Goal: Information Seeking & Learning: Learn about a topic

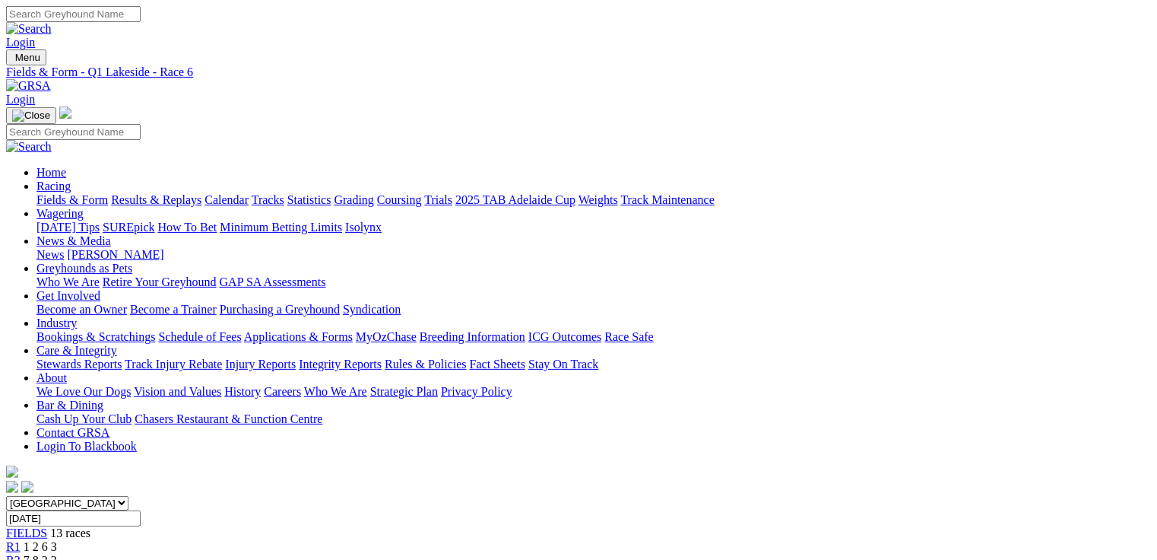
click at [78, 193] on link "Fields & Form" at bounding box center [71, 199] width 71 height 13
click at [129, 496] on select "South Australia New South Wales Northern Territory Queensland Tasmania Victoria…" at bounding box center [67, 503] width 122 height 14
select select "QLD"
click at [103, 496] on select "South Australia New South Wales Northern Territory Queensland Tasmania Victoria…" at bounding box center [67, 503] width 122 height 14
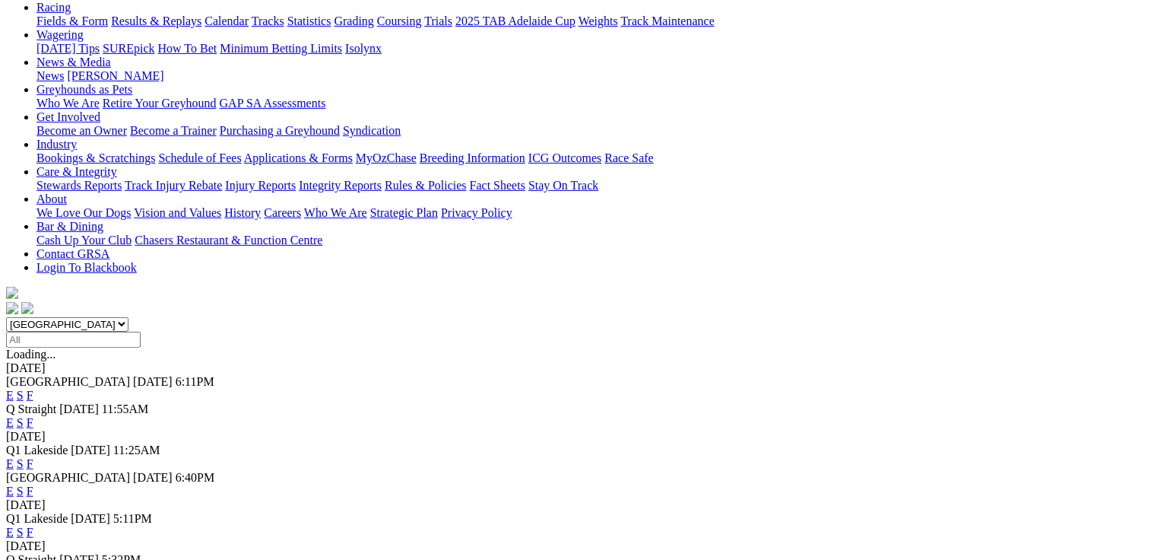
scroll to position [61, 0]
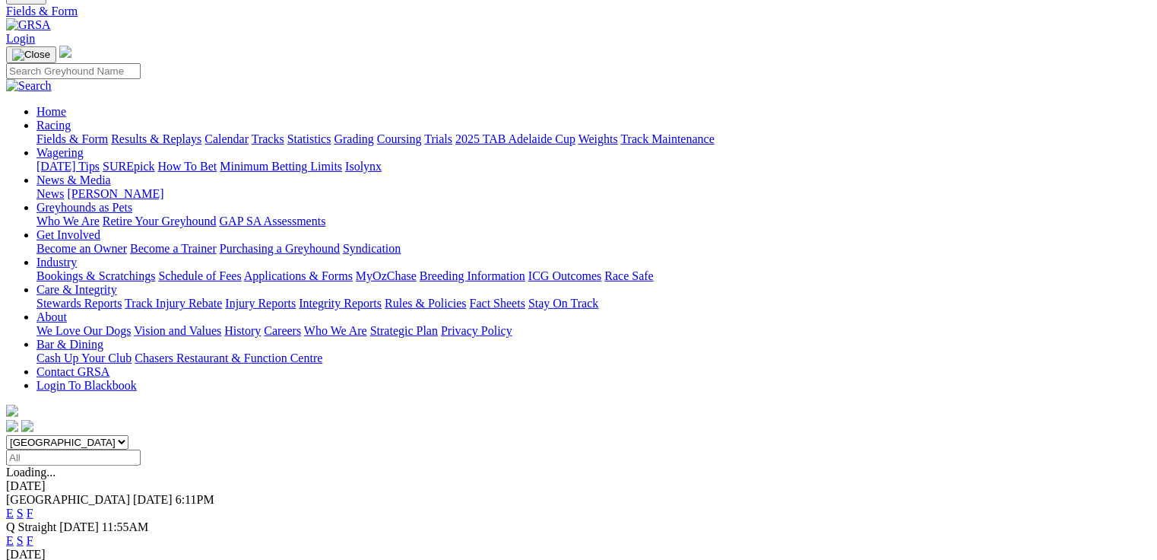
click at [14, 506] on link "E" at bounding box center [10, 512] width 8 height 13
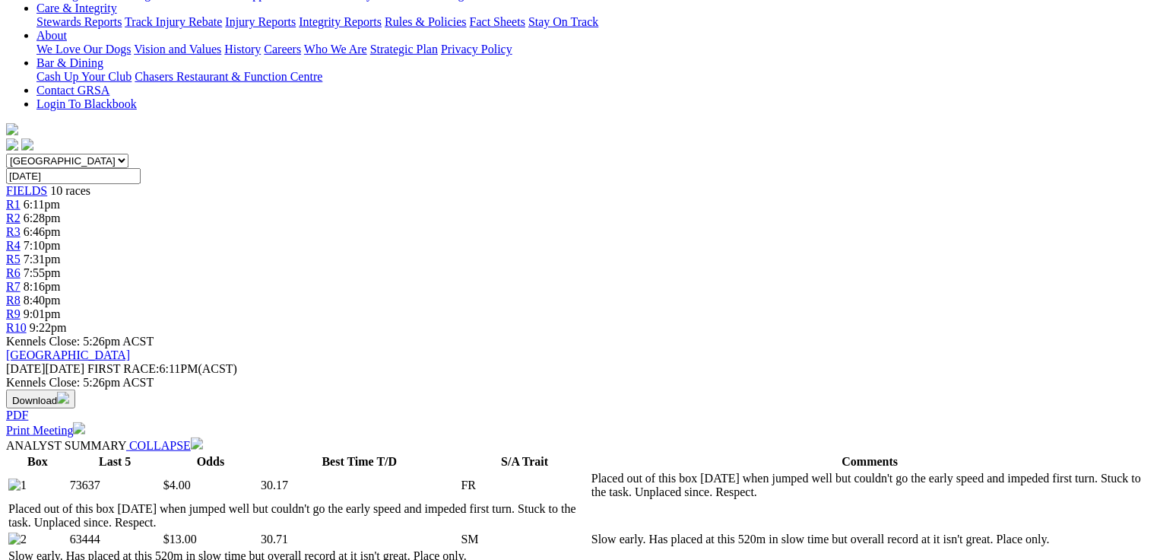
scroll to position [38, 0]
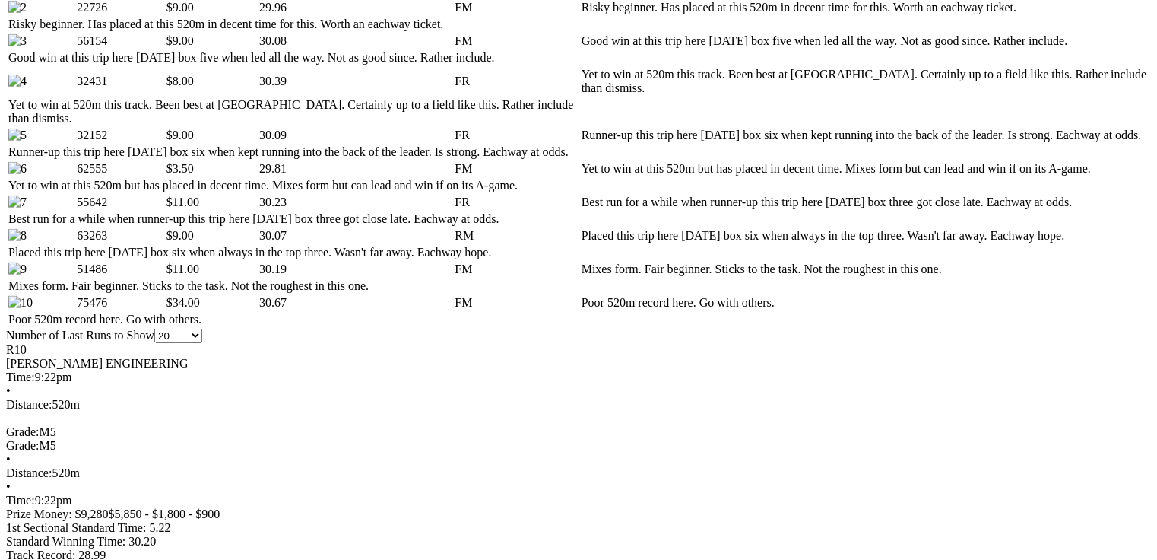
scroll to position [852, 0]
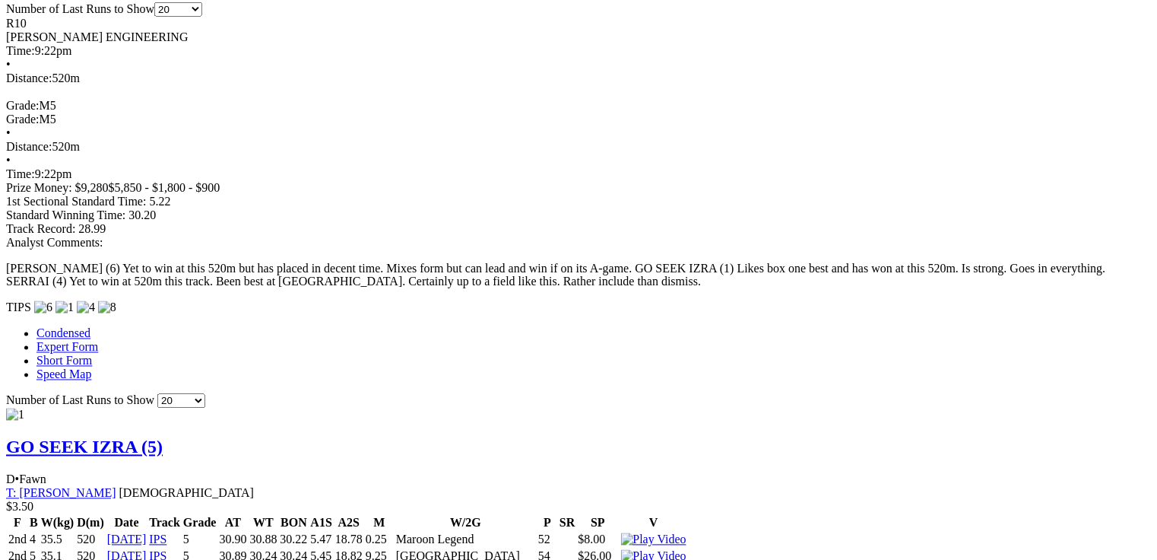
scroll to position [1182, 0]
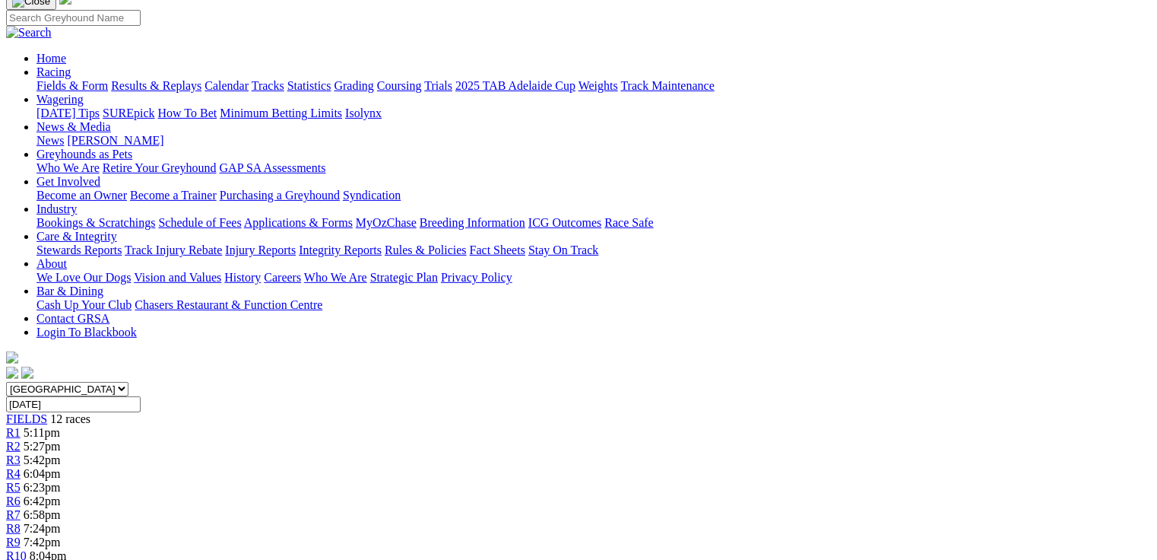
scroll to position [61, 0]
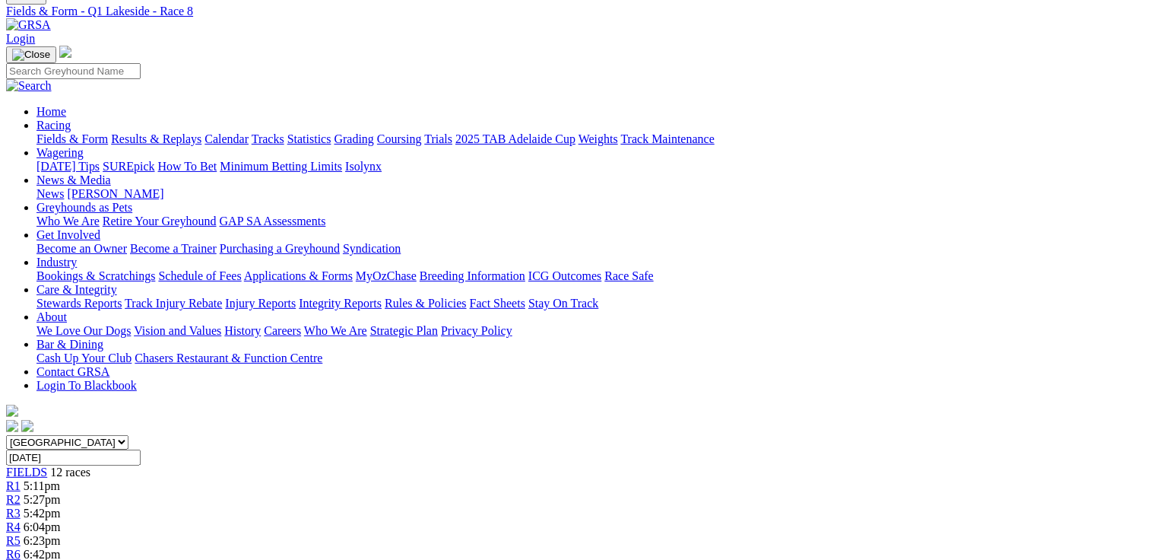
click at [21, 479] on link "R1" at bounding box center [13, 485] width 14 height 13
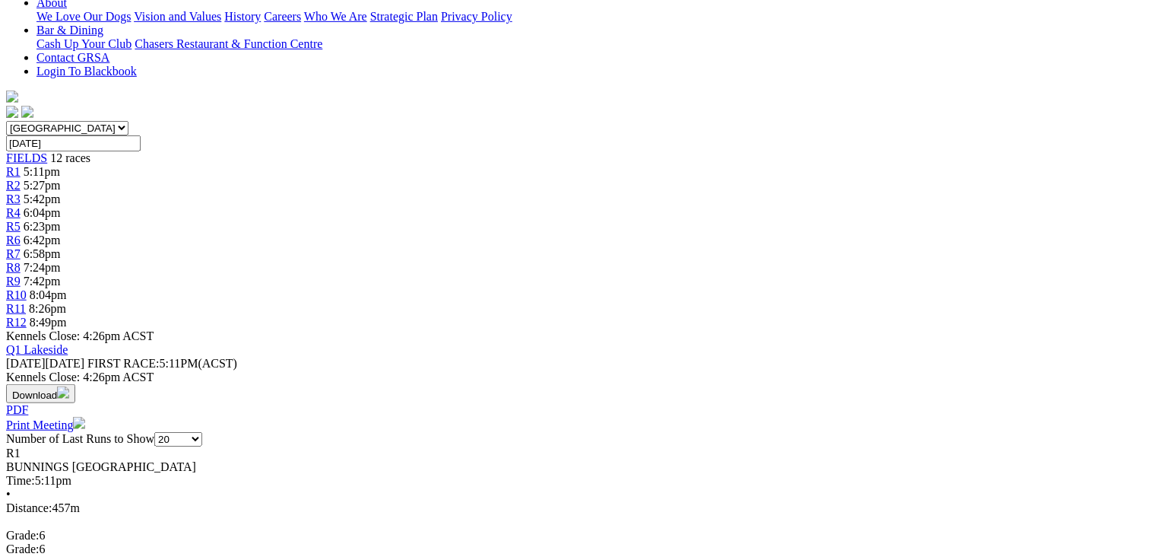
scroll to position [375, 0]
drag, startPoint x: 460, startPoint y: 309, endPoint x: 481, endPoint y: 298, distance: 23.5
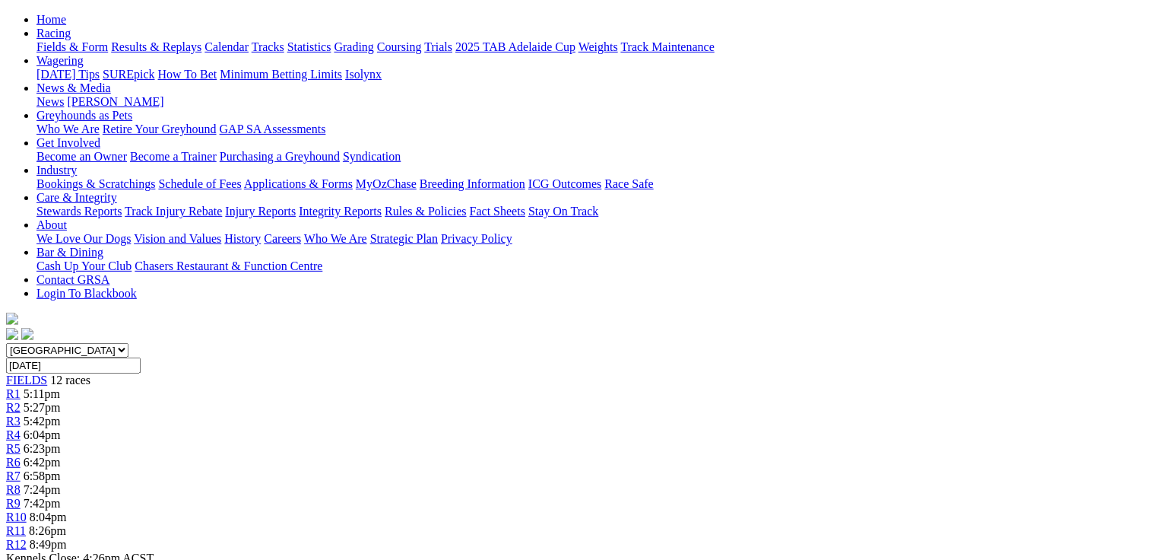
scroll to position [0, 0]
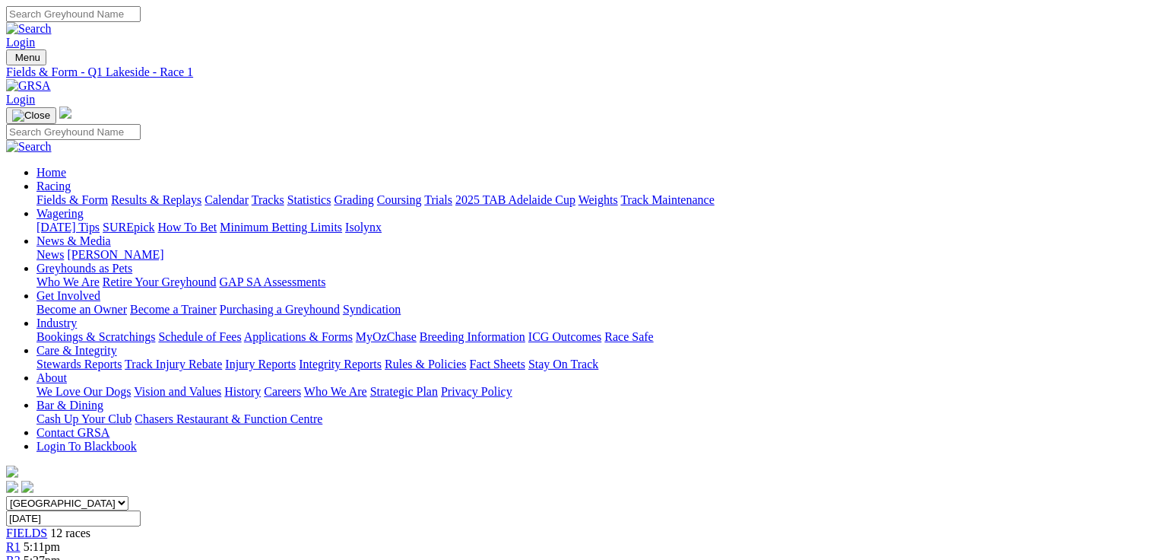
click at [61, 554] on span "5:27pm" at bounding box center [42, 560] width 37 height 13
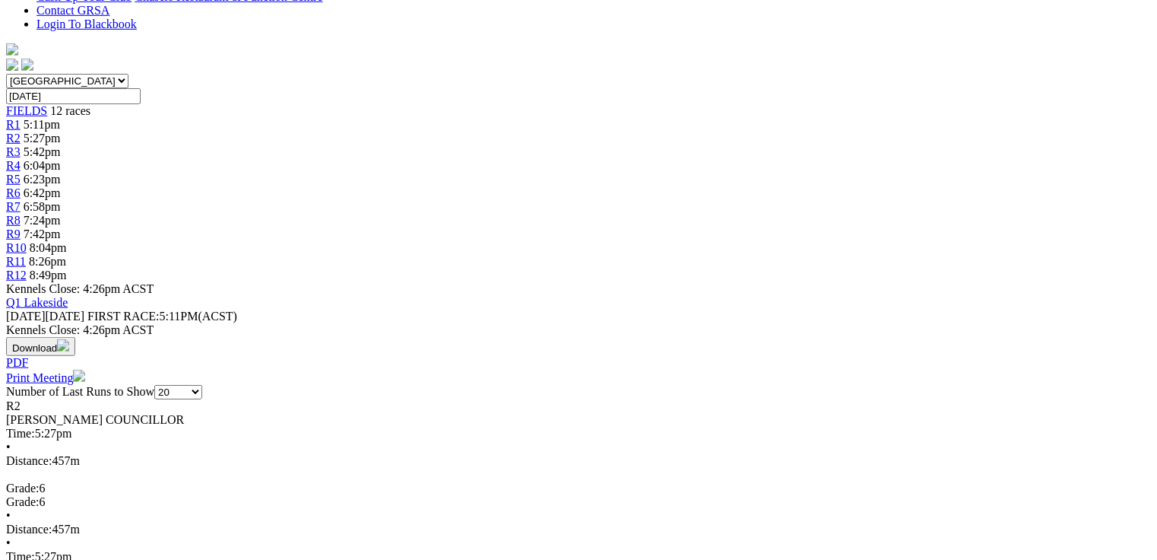
scroll to position [426, 0]
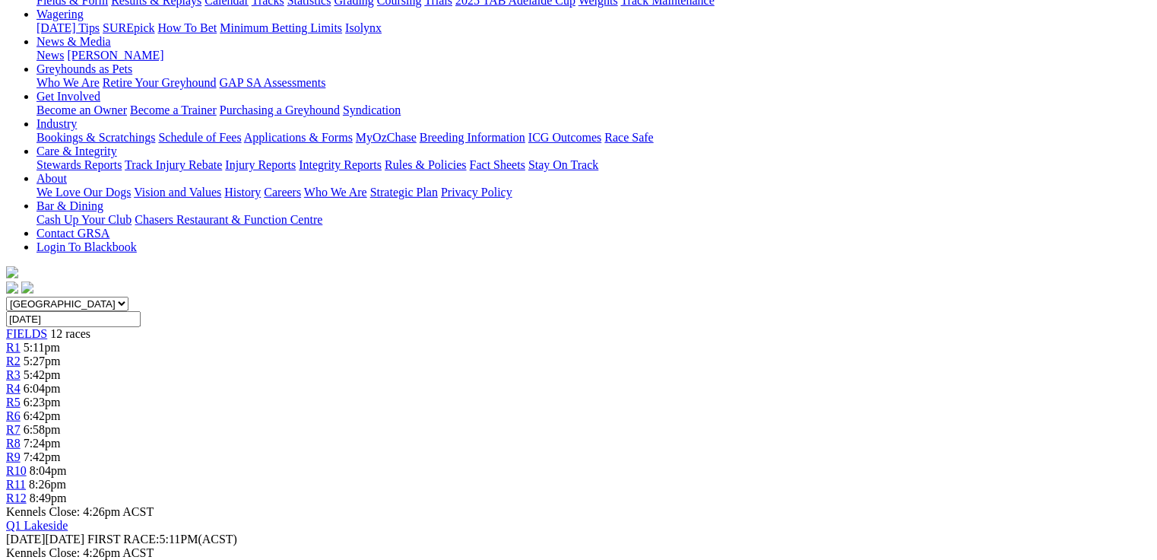
scroll to position [0, 0]
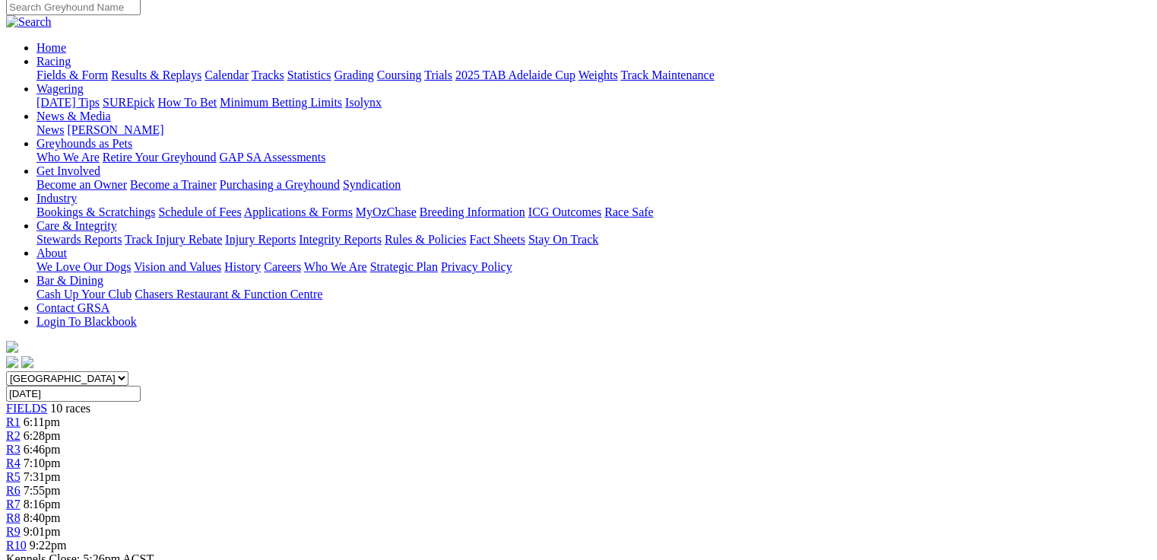
scroll to position [26, 0]
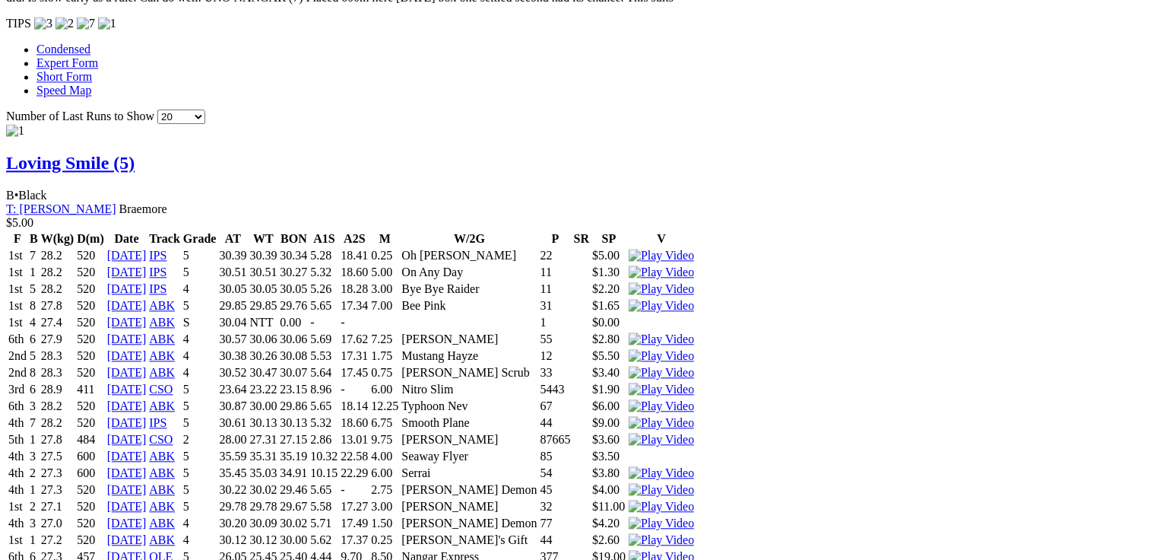
scroll to position [1582, 0]
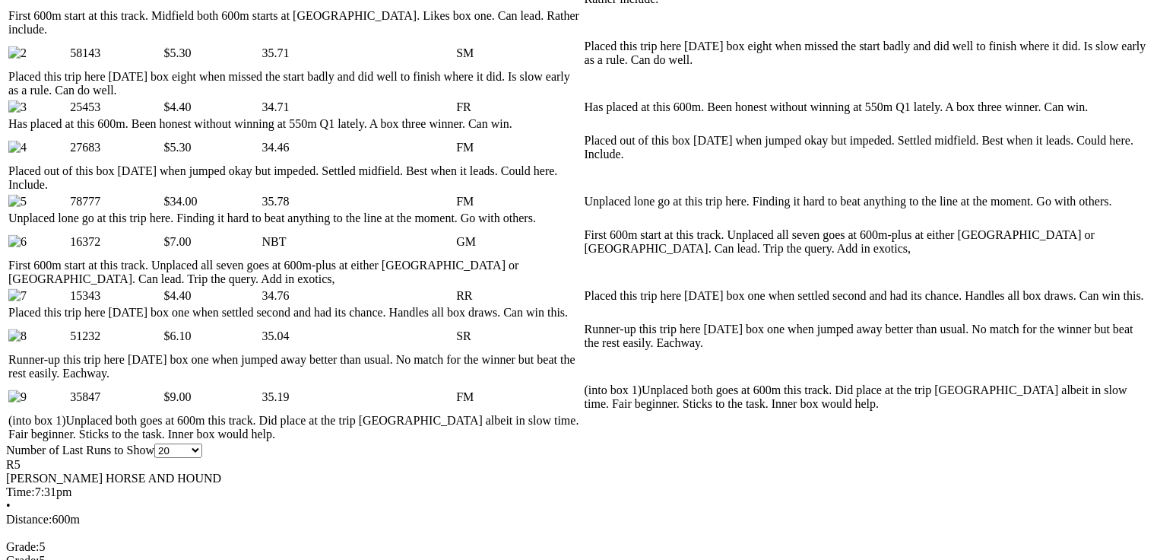
scroll to position [814, 0]
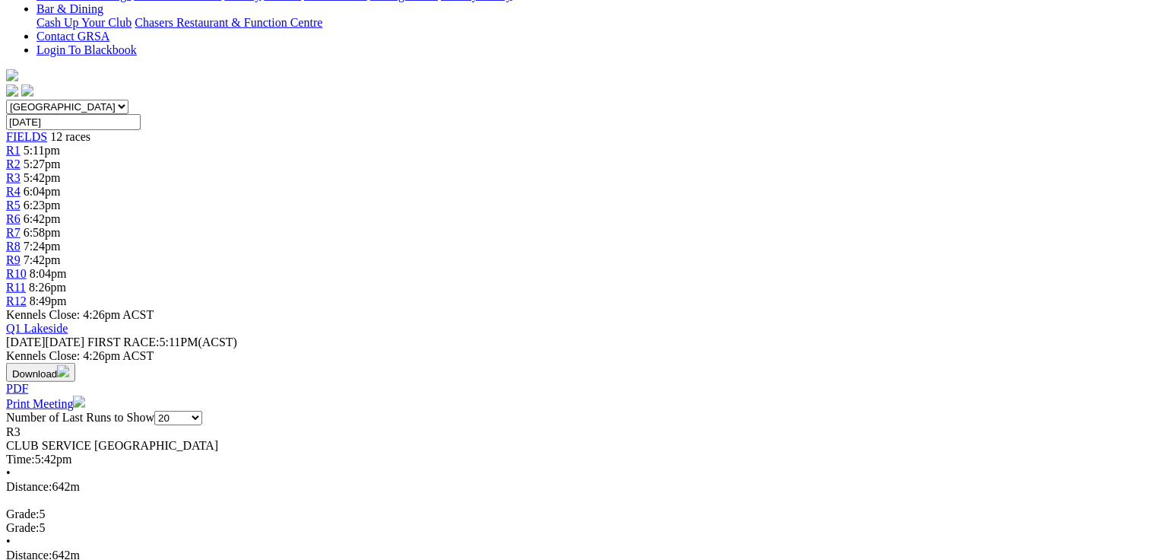
scroll to position [426, 0]
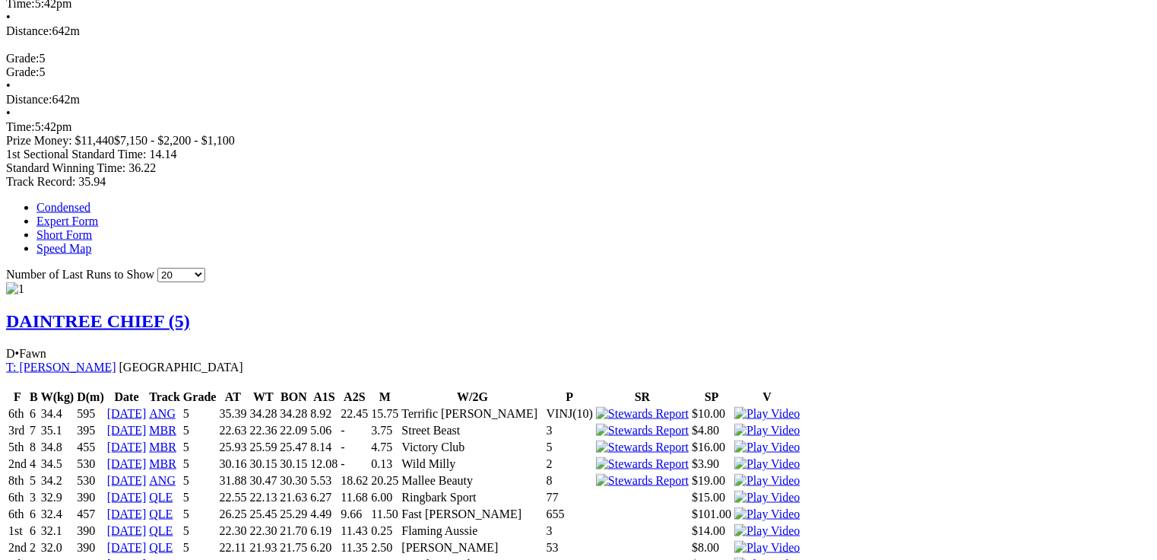
scroll to position [912, 0]
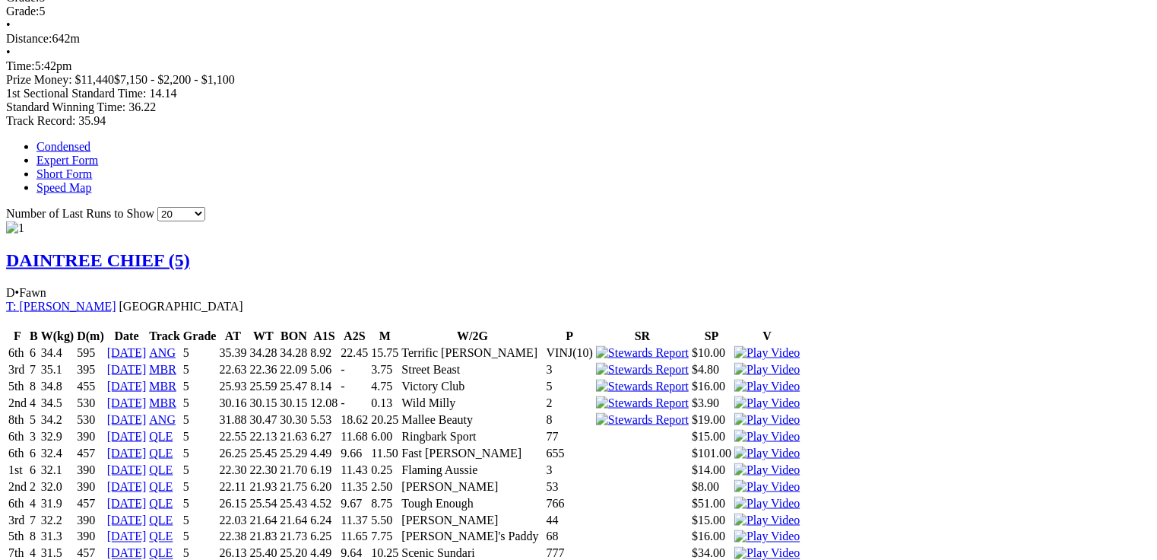
drag, startPoint x: 458, startPoint y: 311, endPoint x: 493, endPoint y: 316, distance: 35.4
drag, startPoint x: 485, startPoint y: 323, endPoint x: 513, endPoint y: 328, distance: 28.6
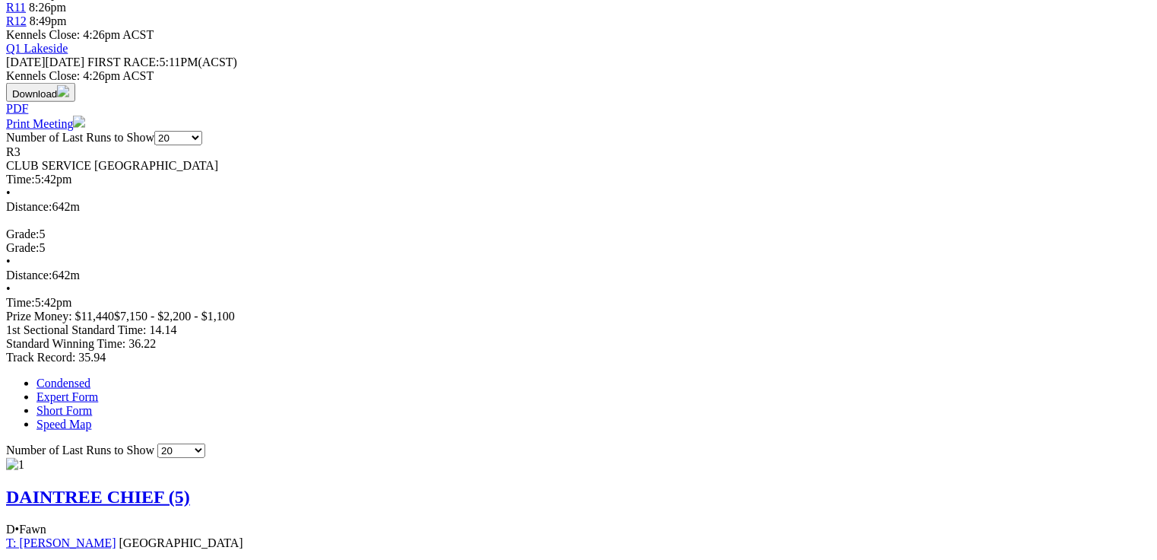
scroll to position [671, 0]
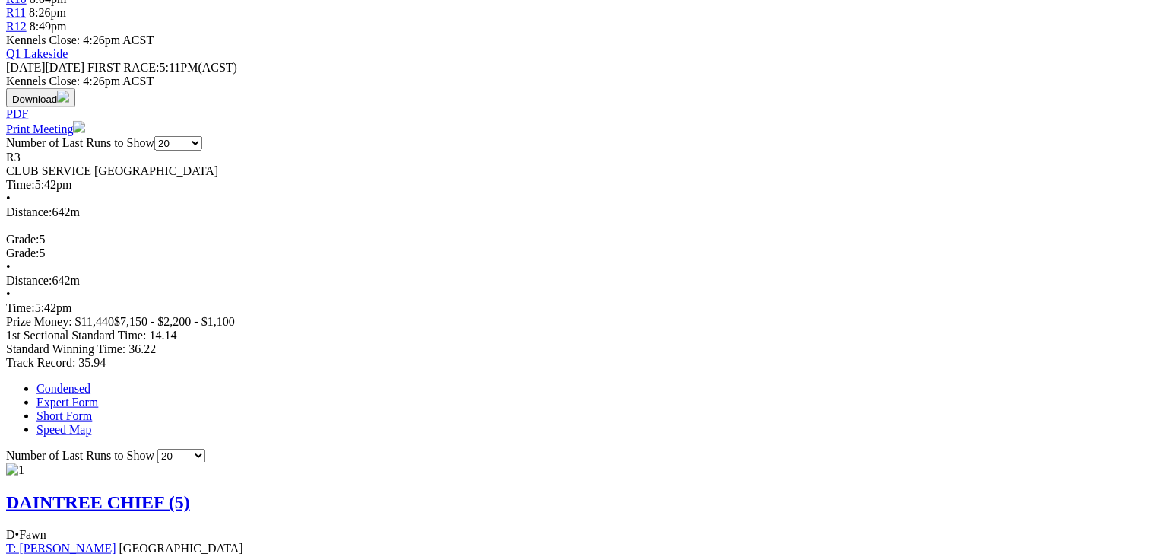
drag, startPoint x: 440, startPoint y: 231, endPoint x: 604, endPoint y: 227, distance: 163.5
drag, startPoint x: 334, startPoint y: 204, endPoint x: 383, endPoint y: 200, distance: 49.6
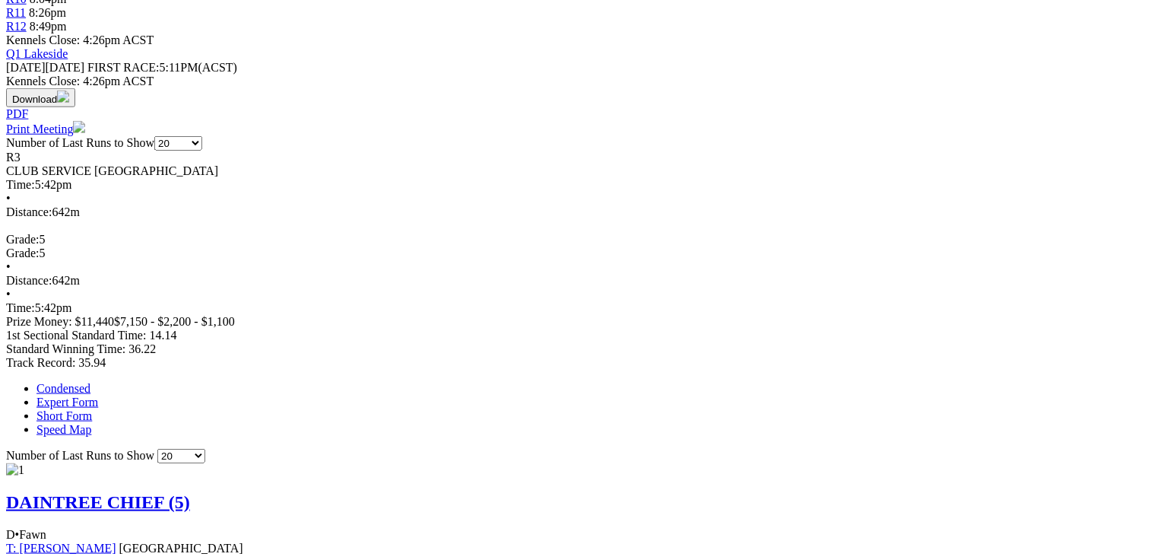
drag, startPoint x: 335, startPoint y: 199, endPoint x: 355, endPoint y: 201, distance: 20.6
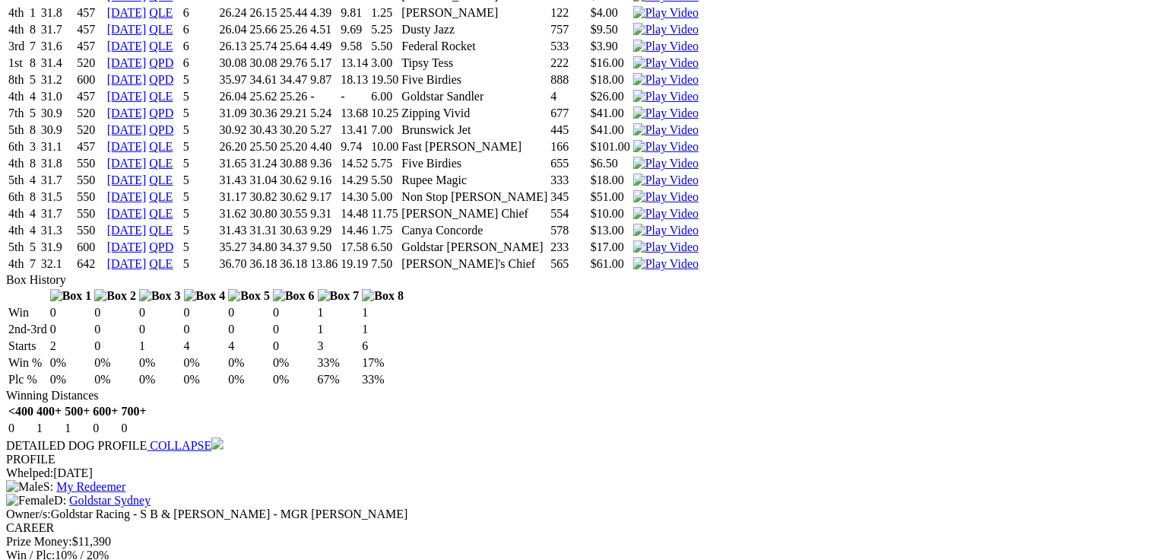
scroll to position [0, 0]
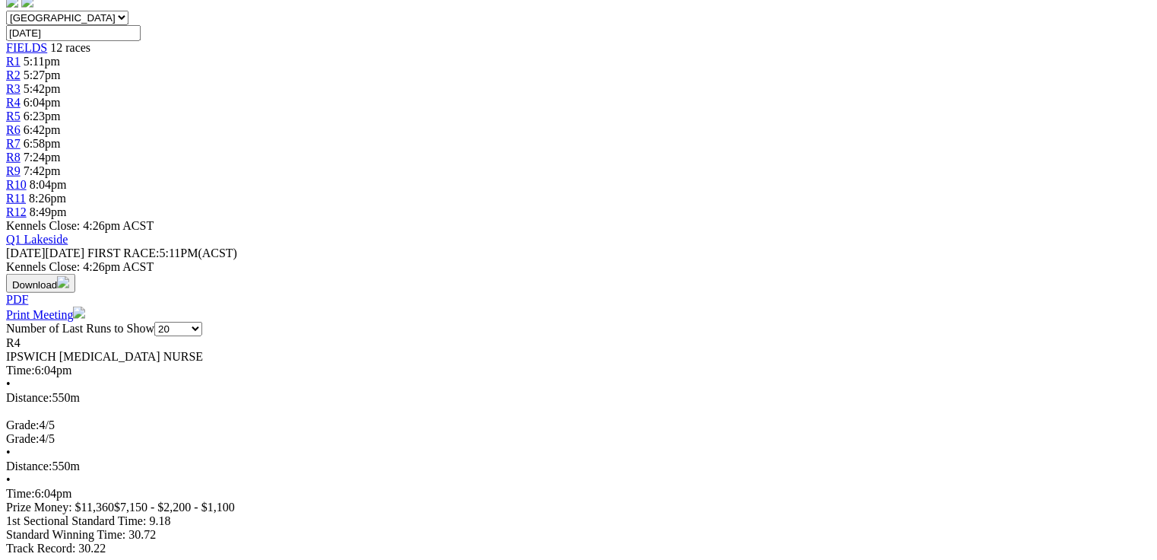
scroll to position [487, 0]
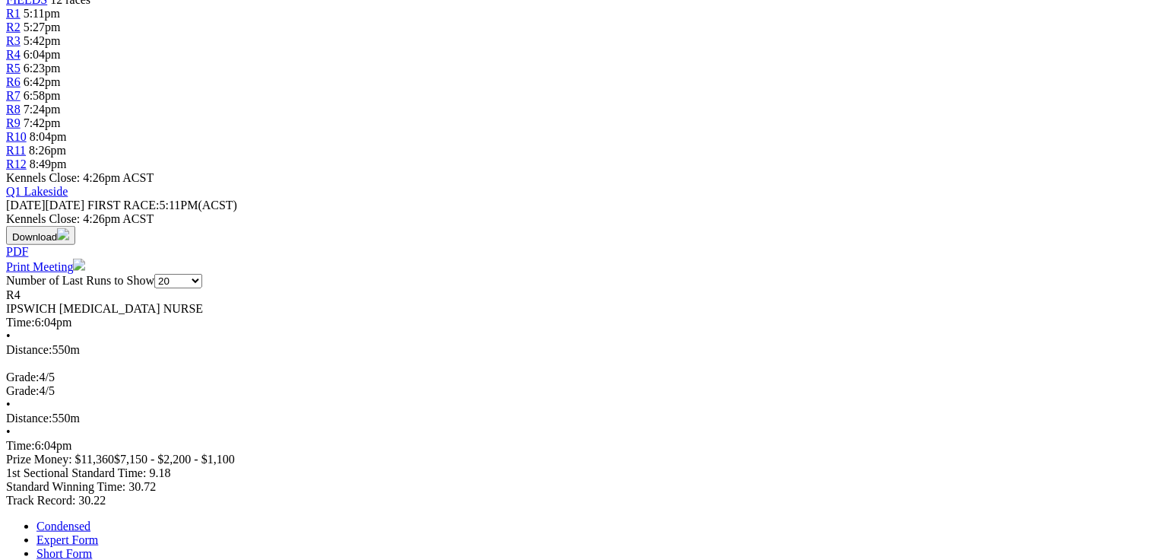
scroll to position [547, 0]
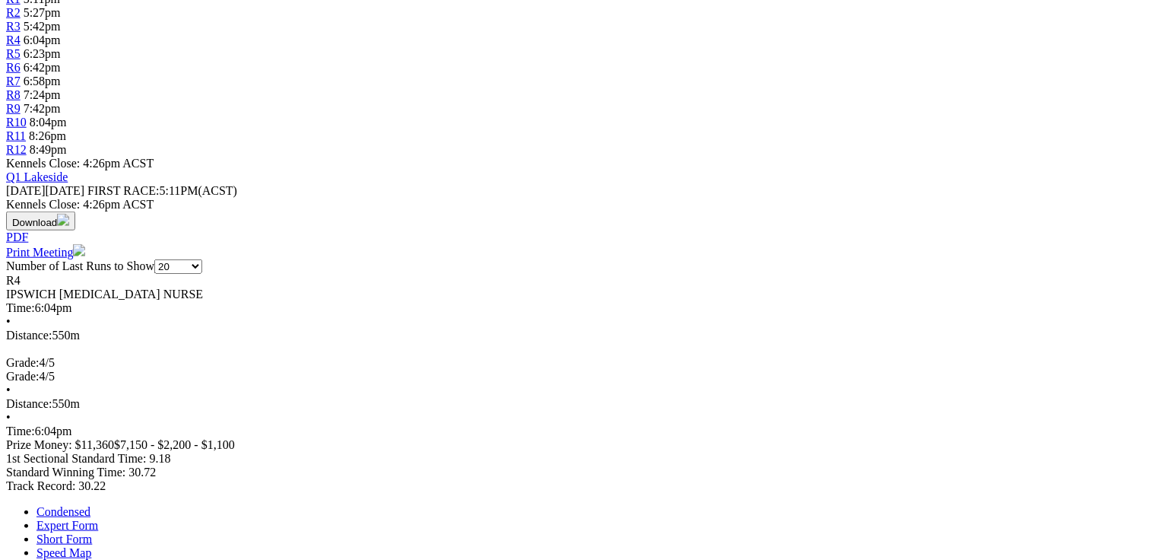
drag, startPoint x: 347, startPoint y: 313, endPoint x: 370, endPoint y: 314, distance: 22.1
drag, startPoint x: 347, startPoint y: 310, endPoint x: 374, endPoint y: 313, distance: 26.8
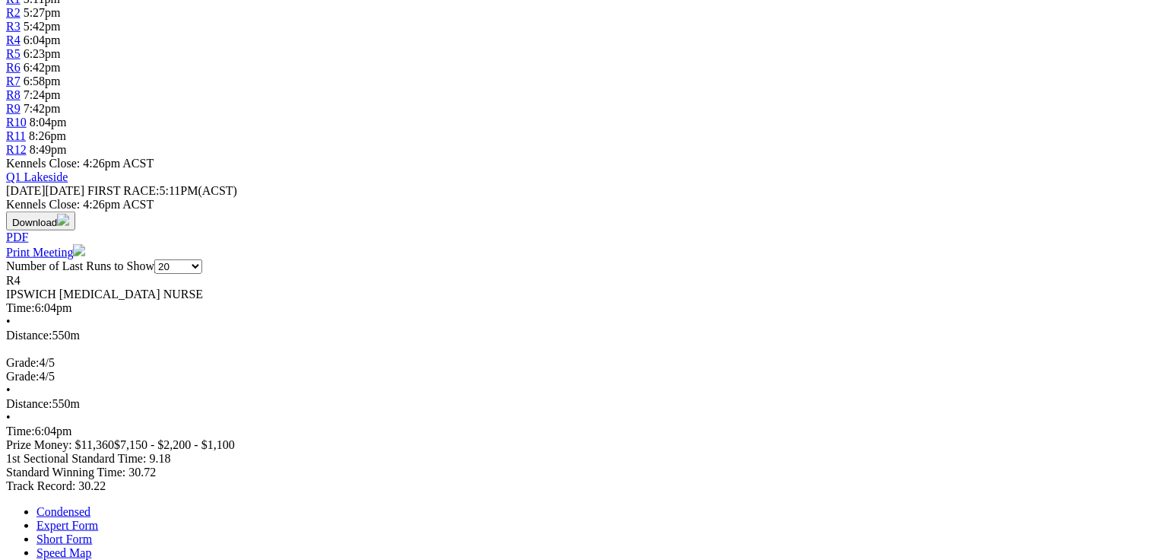
drag, startPoint x: 344, startPoint y: 265, endPoint x: 382, endPoint y: 266, distance: 37.3
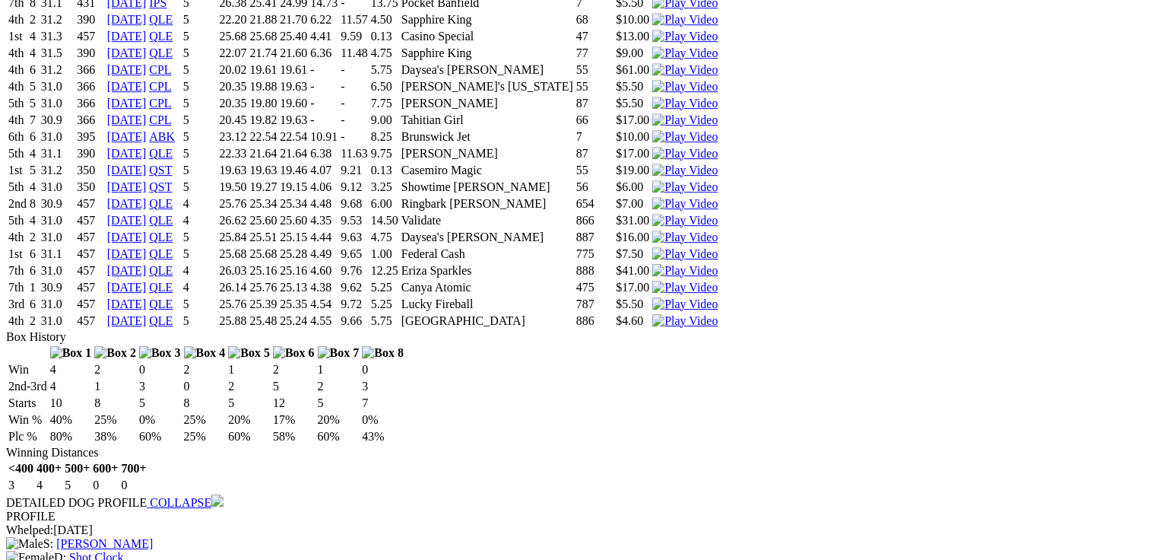
scroll to position [2348, 0]
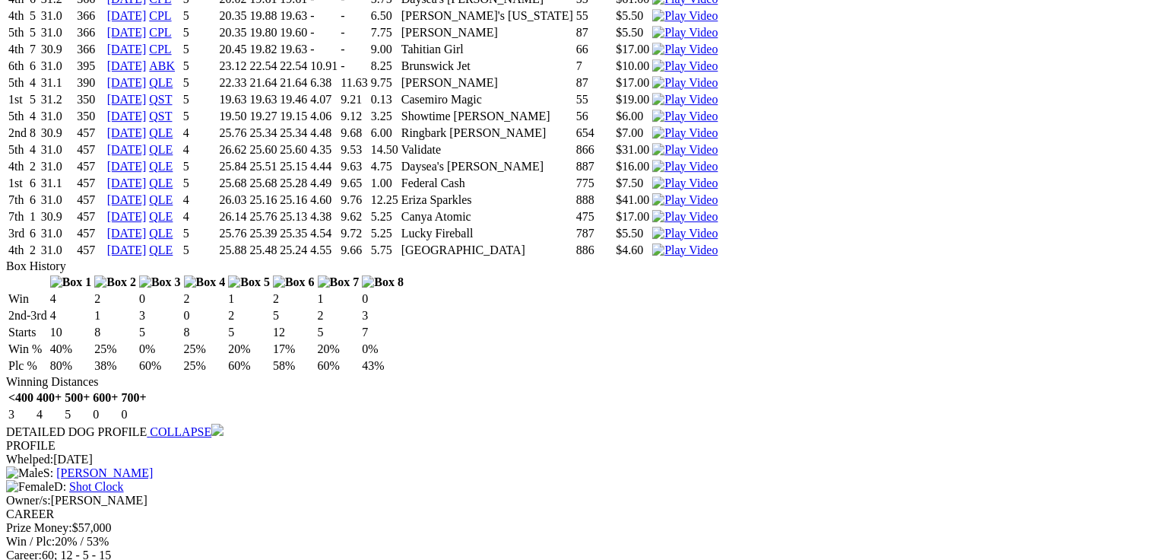
drag, startPoint x: 164, startPoint y: 265, endPoint x: 185, endPoint y: 269, distance: 20.9
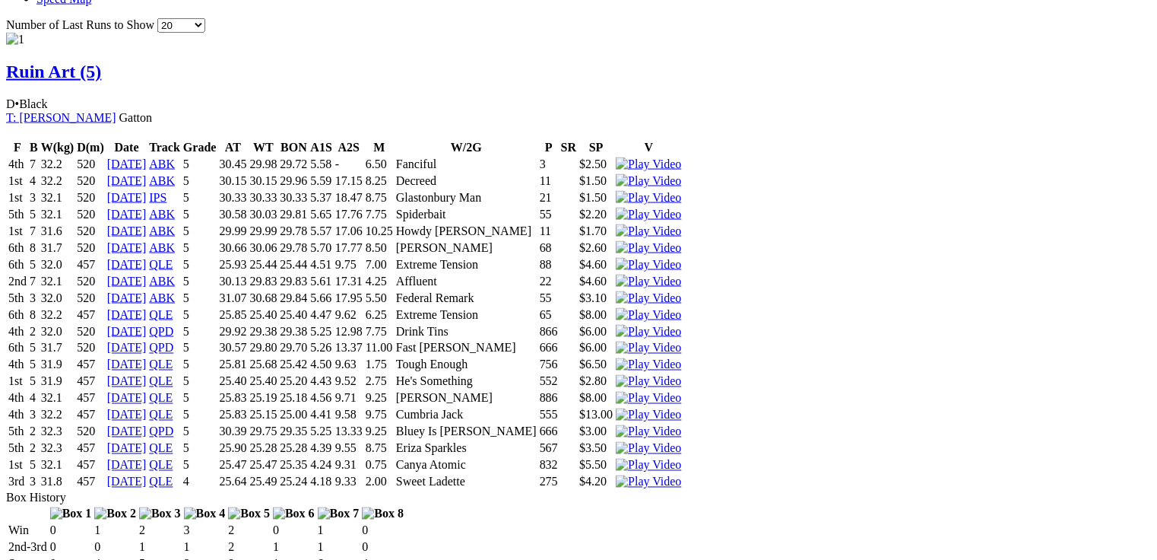
scroll to position [1021, 0]
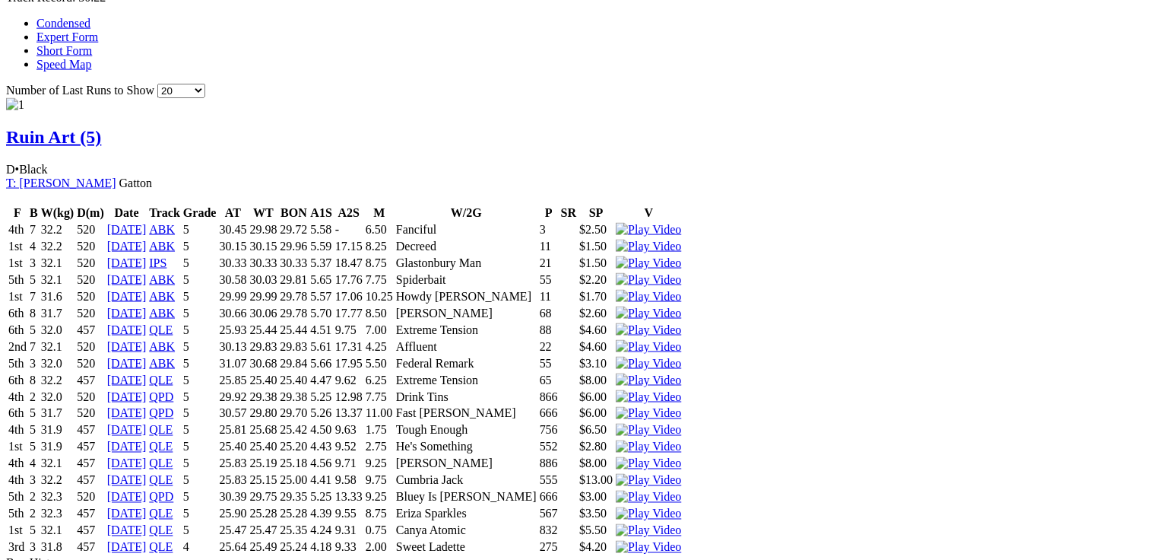
scroll to position [976, 0]
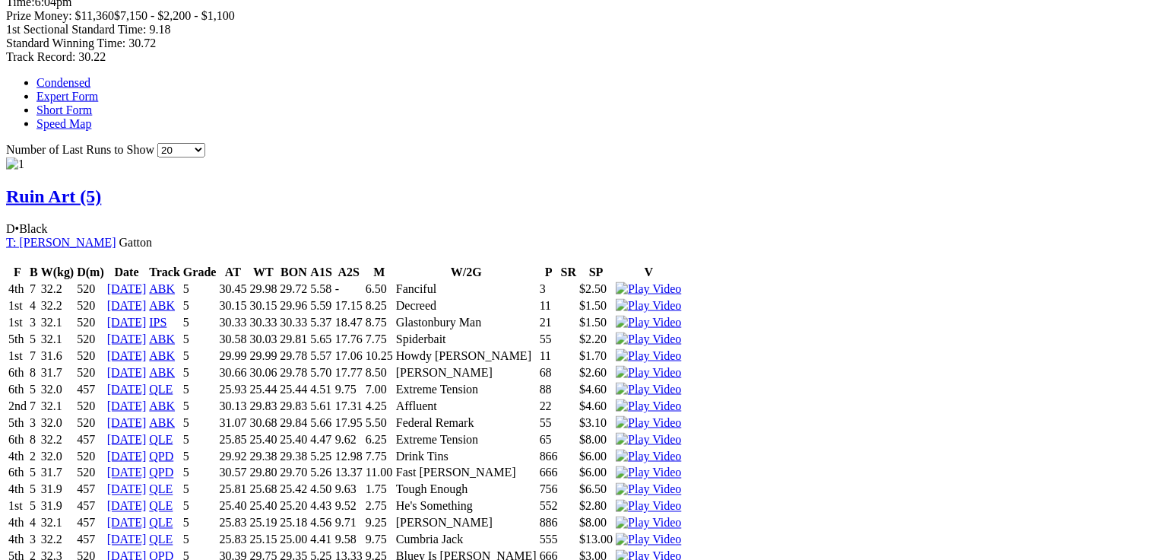
drag, startPoint x: 346, startPoint y: 356, endPoint x: 366, endPoint y: 358, distance: 19.9
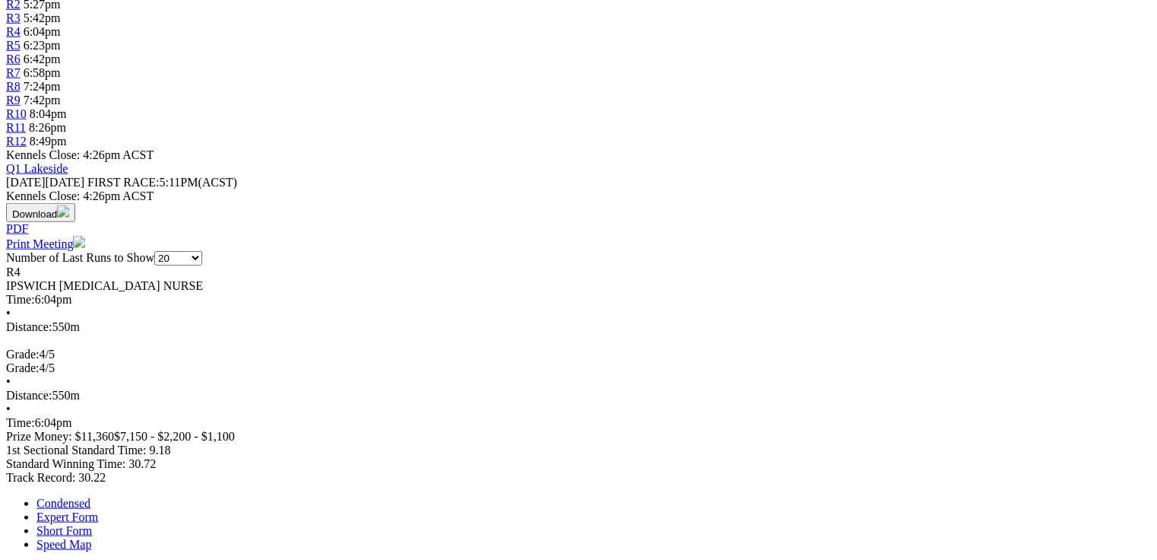
scroll to position [551, 0]
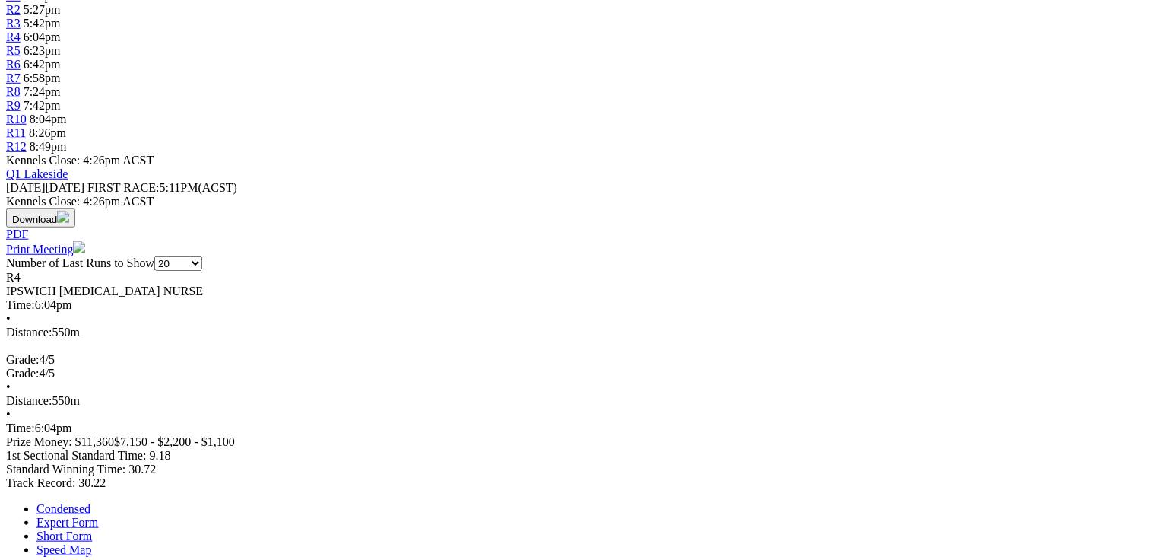
drag, startPoint x: 344, startPoint y: 353, endPoint x: 368, endPoint y: 356, distance: 23.8
drag, startPoint x: 68, startPoint y: 18, endPoint x: 430, endPoint y: 29, distance: 362.1
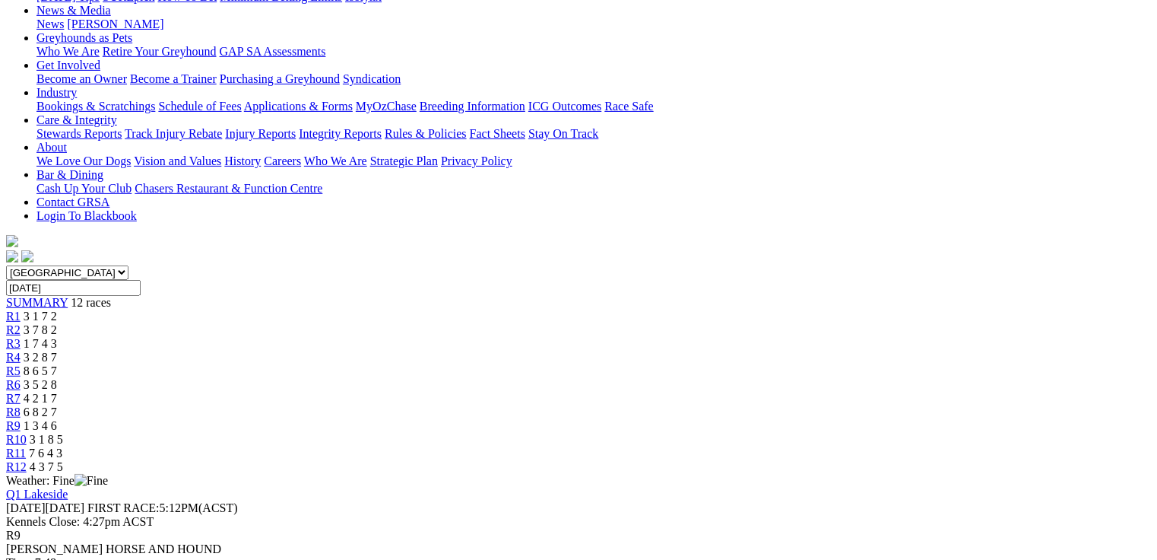
scroll to position [304, 0]
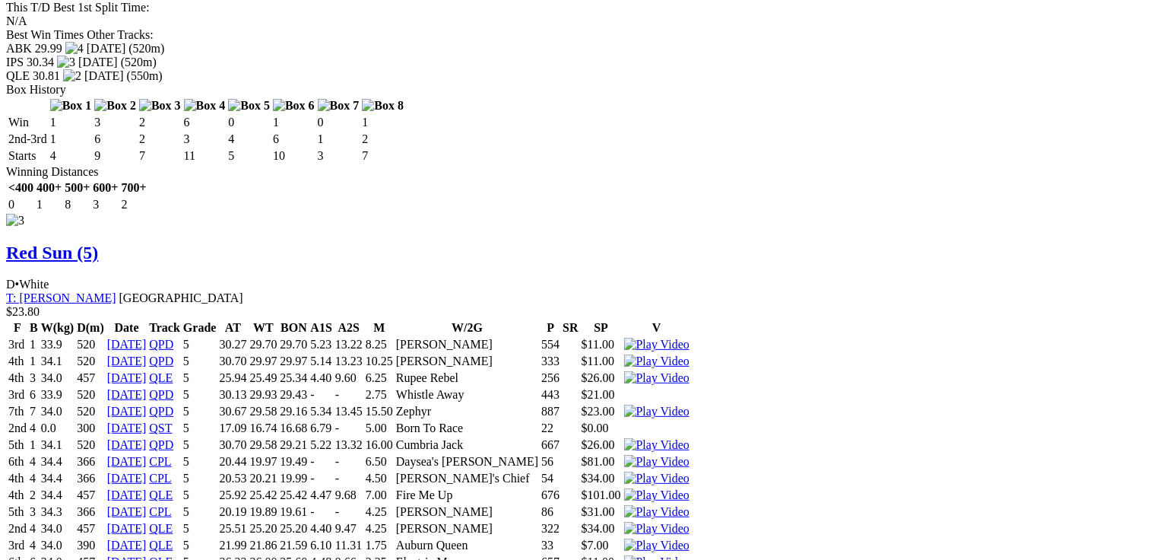
scroll to position [3467, 0]
